Goal: Task Accomplishment & Management: Complete application form

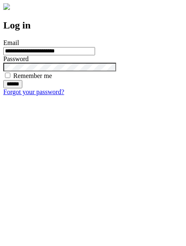
type input "**********"
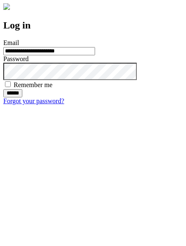
click at [22, 97] on input "******" at bounding box center [12, 93] width 19 height 8
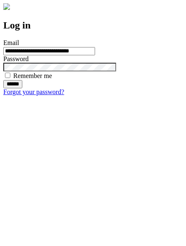
type input "**********"
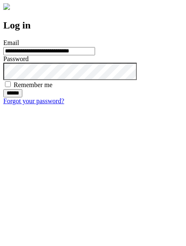
click at [22, 97] on input "******" at bounding box center [12, 93] width 19 height 8
